Goal: Task Accomplishment & Management: Manage account settings

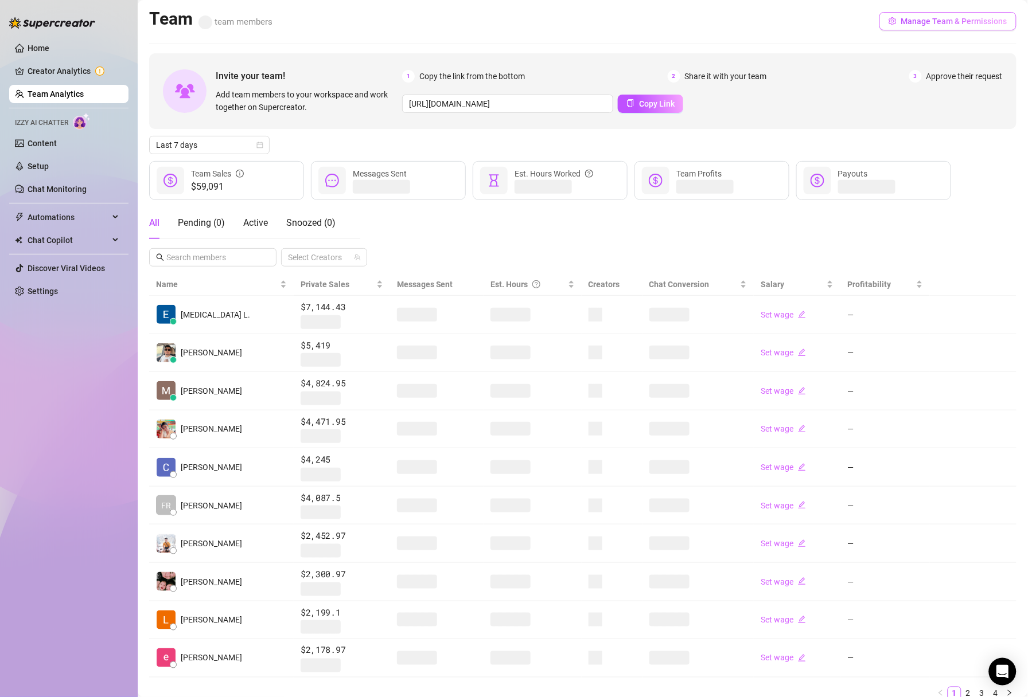
click at [914, 26] on button "Manage Team & Permissions" at bounding box center [947, 21] width 137 height 18
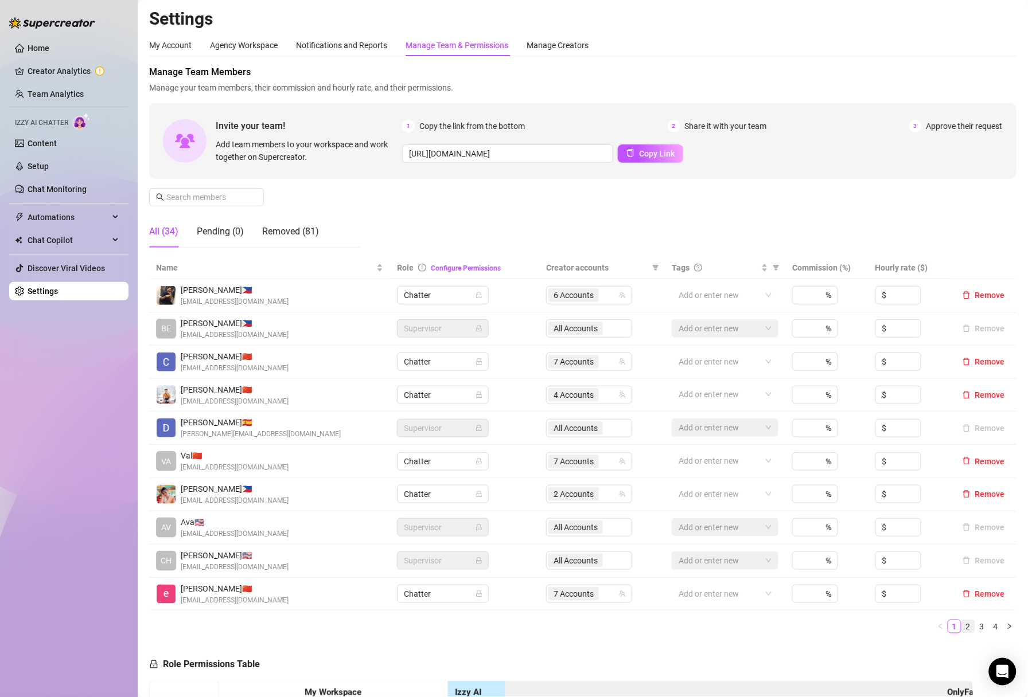
click at [965, 627] on link "2" at bounding box center [968, 626] width 13 height 13
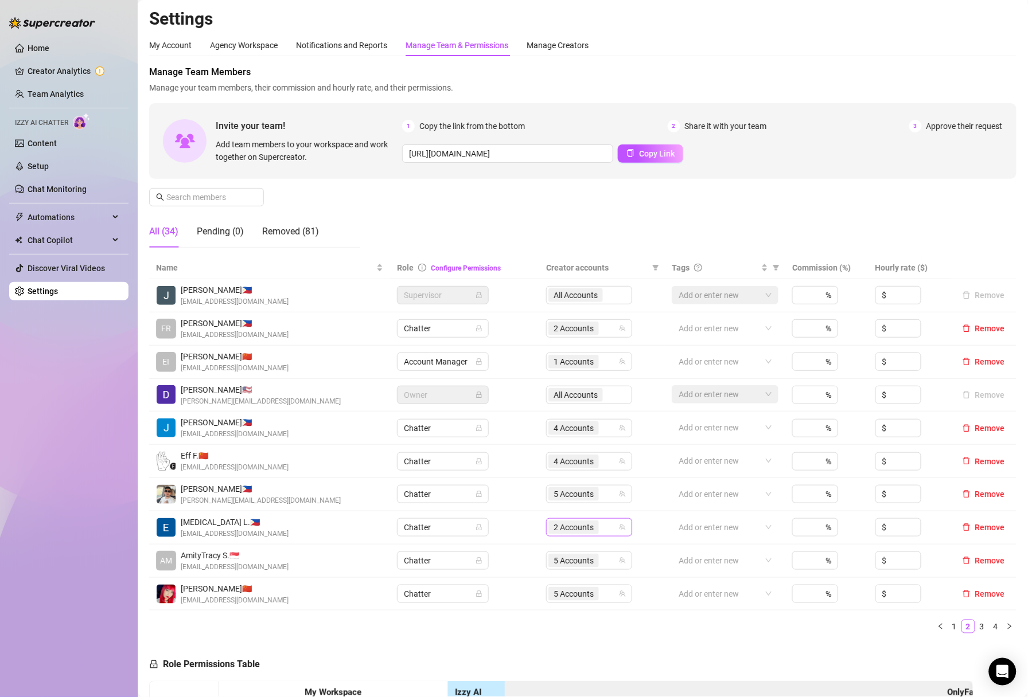
click at [580, 526] on span "2 Accounts" at bounding box center [573, 527] width 40 height 13
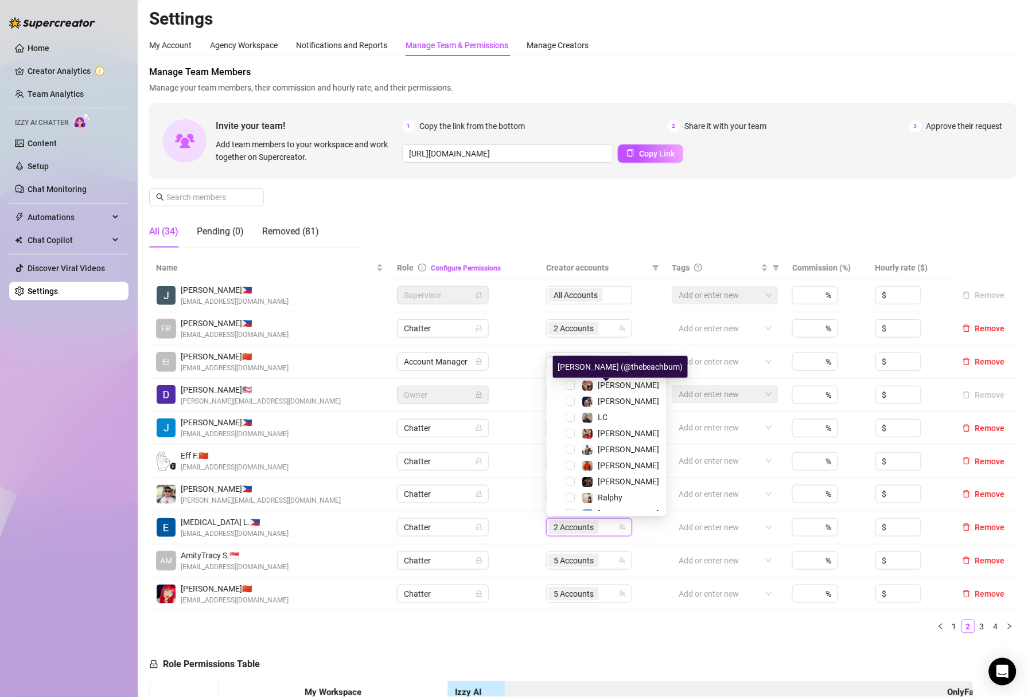
scroll to position [163, 0]
click at [571, 431] on span "Select tree node" at bounding box center [569, 432] width 9 height 9
click at [506, 623] on ul "1 2 3 4" at bounding box center [582, 627] width 867 height 14
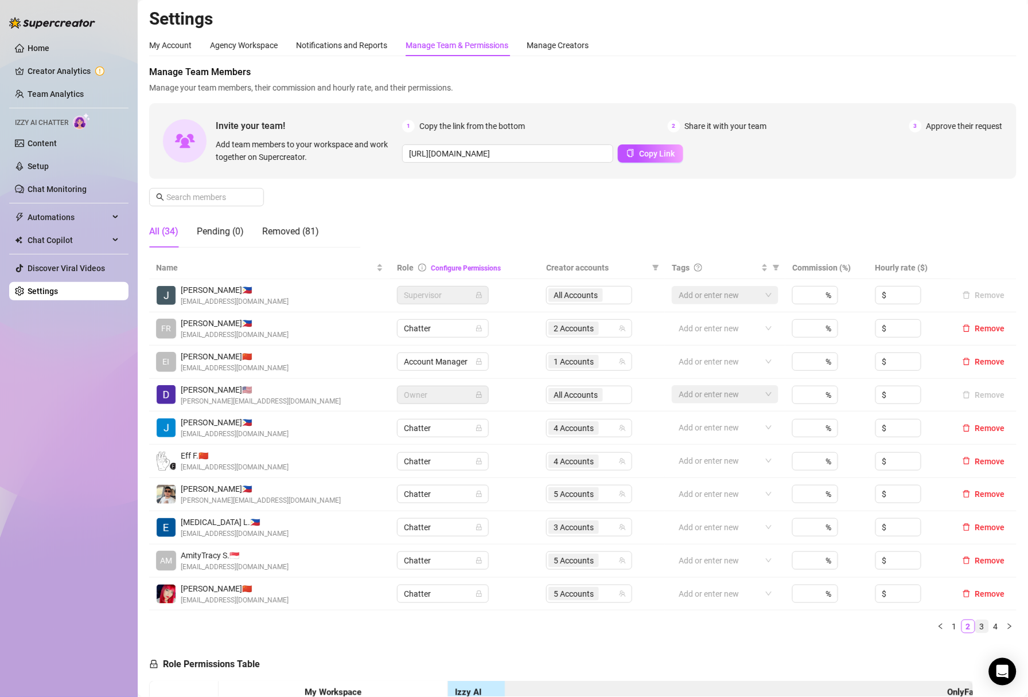
click at [984, 626] on link "3" at bounding box center [981, 626] width 13 height 13
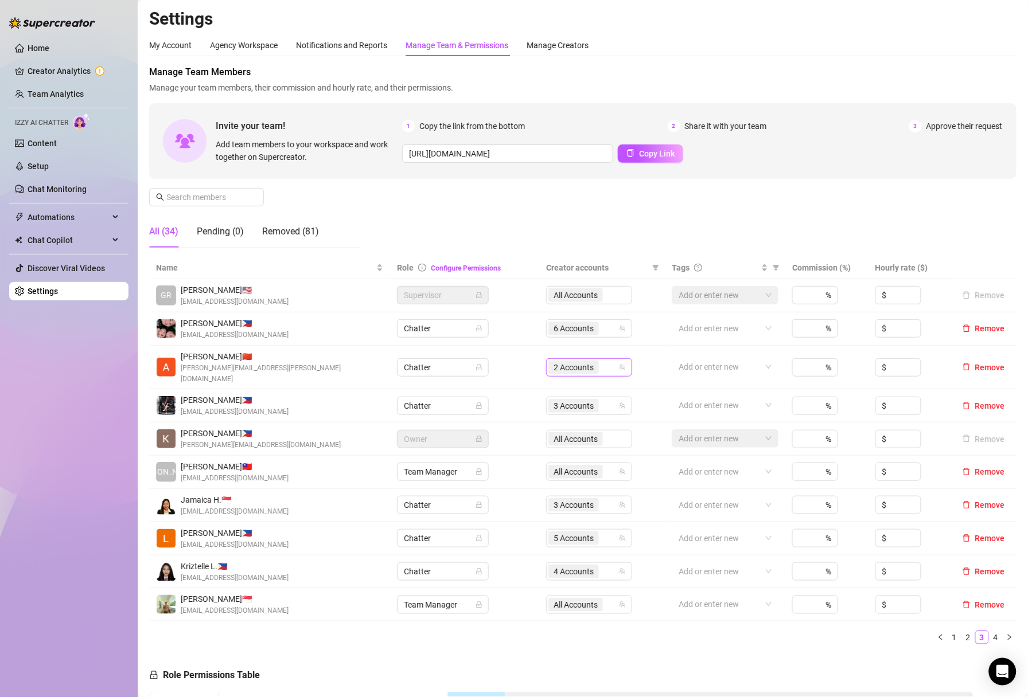
click at [573, 368] on span "2 Accounts" at bounding box center [573, 367] width 40 height 13
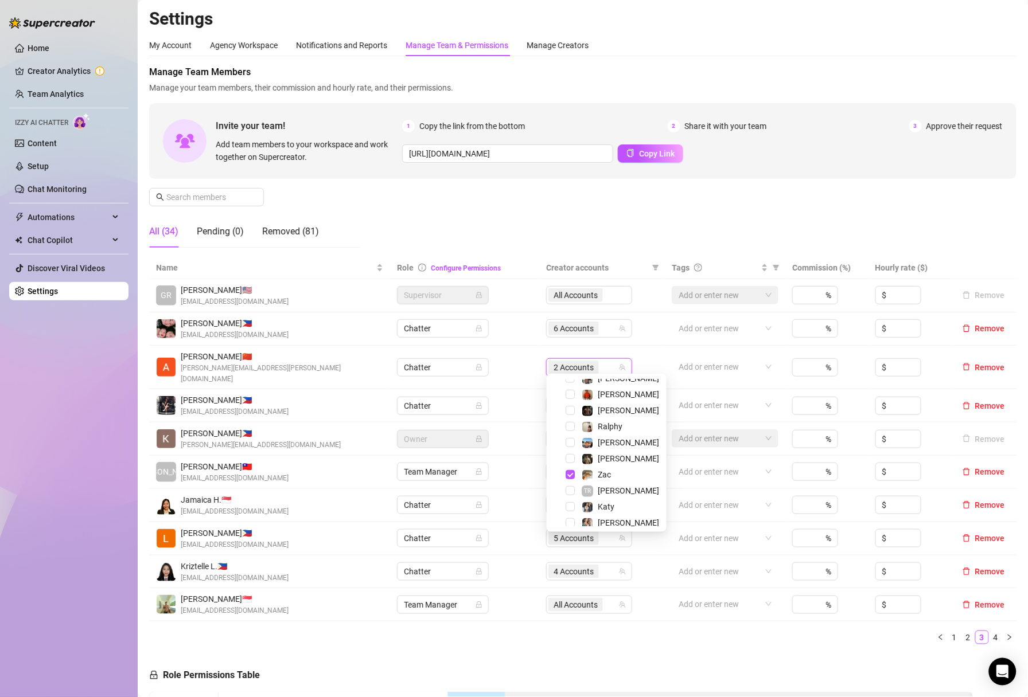
scroll to position [270, 0]
click at [571, 435] on span "Select tree node" at bounding box center [569, 437] width 9 height 9
click at [571, 454] on span "Select tree node" at bounding box center [569, 453] width 9 height 9
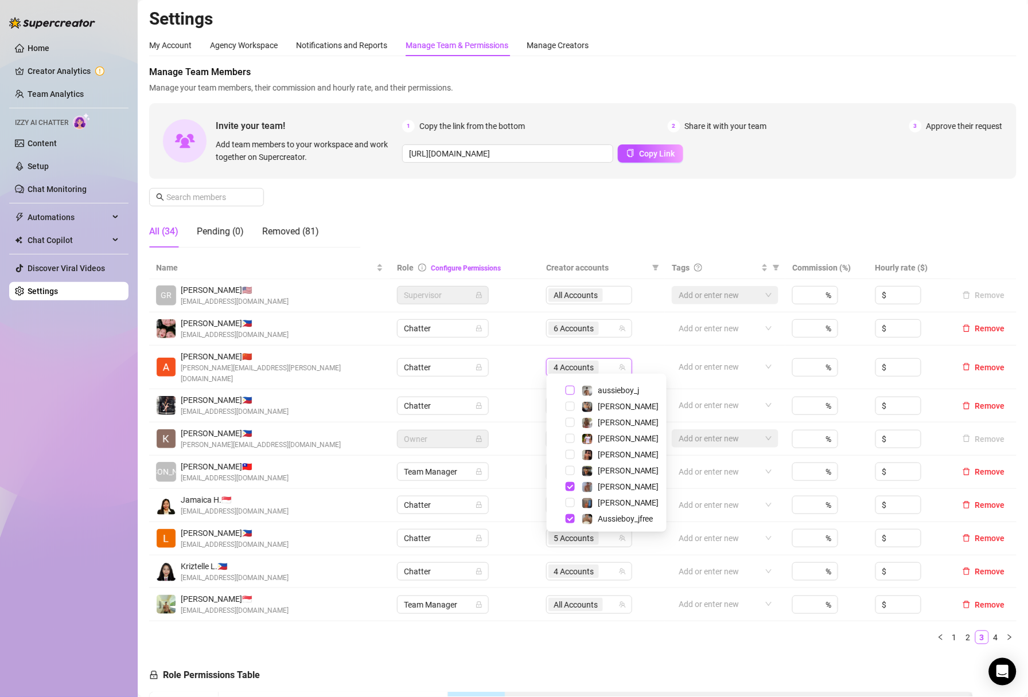
click at [571, 392] on span "Select tree node" at bounding box center [569, 390] width 9 height 9
click at [653, 228] on div "Manage Team Members Manage your team members, their commission and hourly rate,…" at bounding box center [582, 161] width 867 height 192
